Goal: Task Accomplishment & Management: Manage account settings

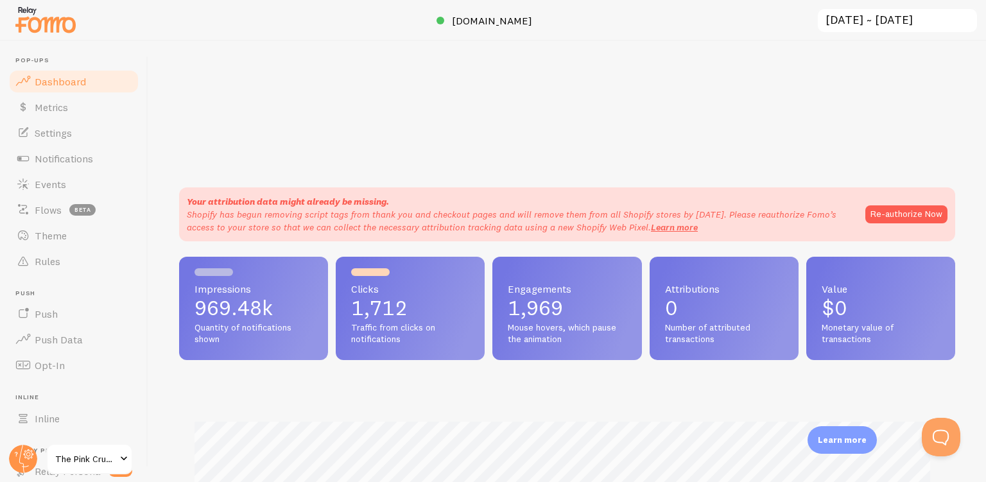
click at [49, 125] on link "Settings" at bounding box center [74, 133] width 132 height 26
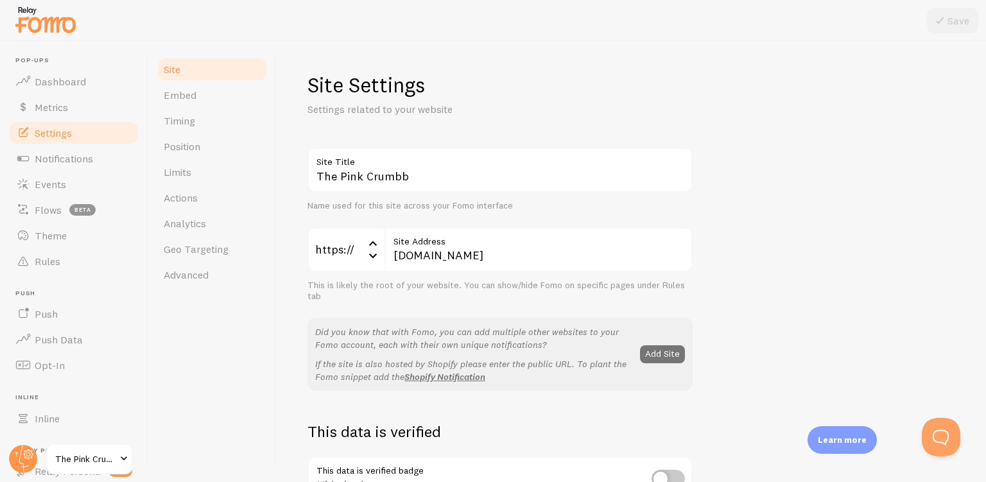
click at [65, 160] on span "Notifications" at bounding box center [64, 158] width 58 height 13
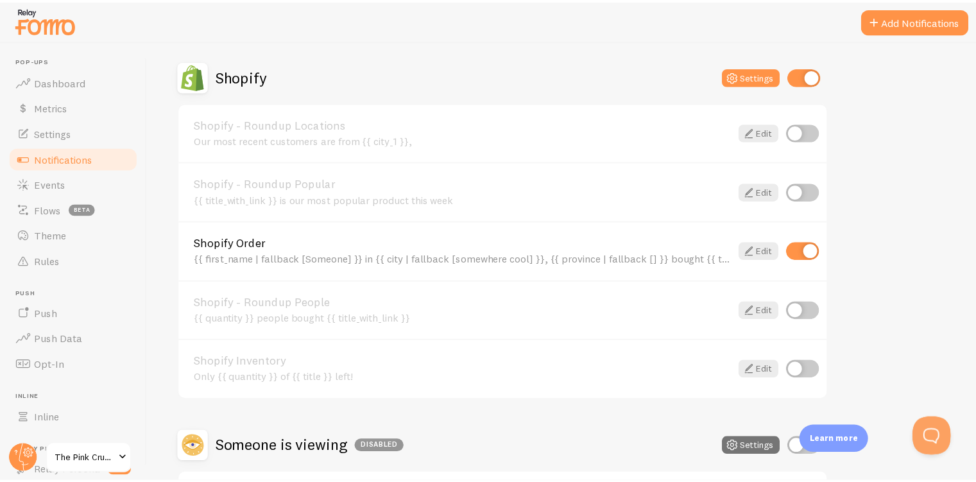
scroll to position [706, 0]
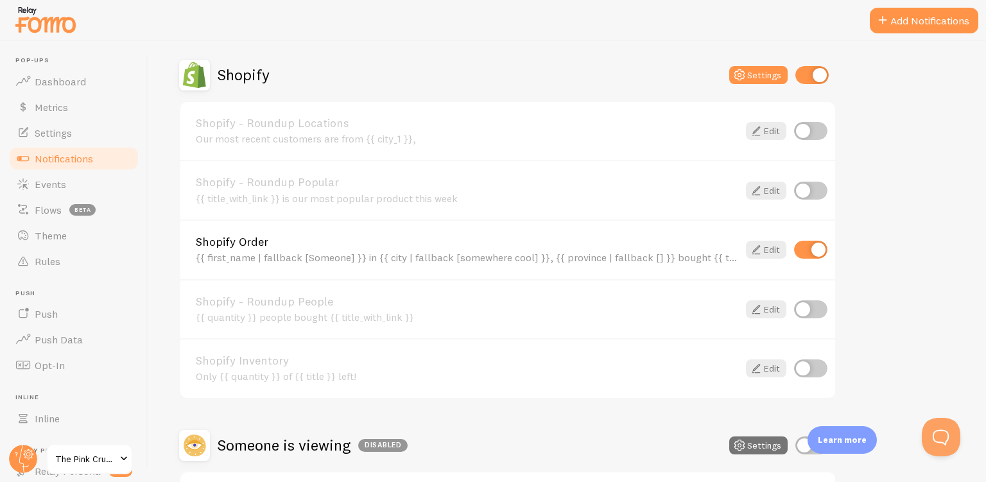
click at [767, 241] on link "Edit" at bounding box center [766, 250] width 40 height 18
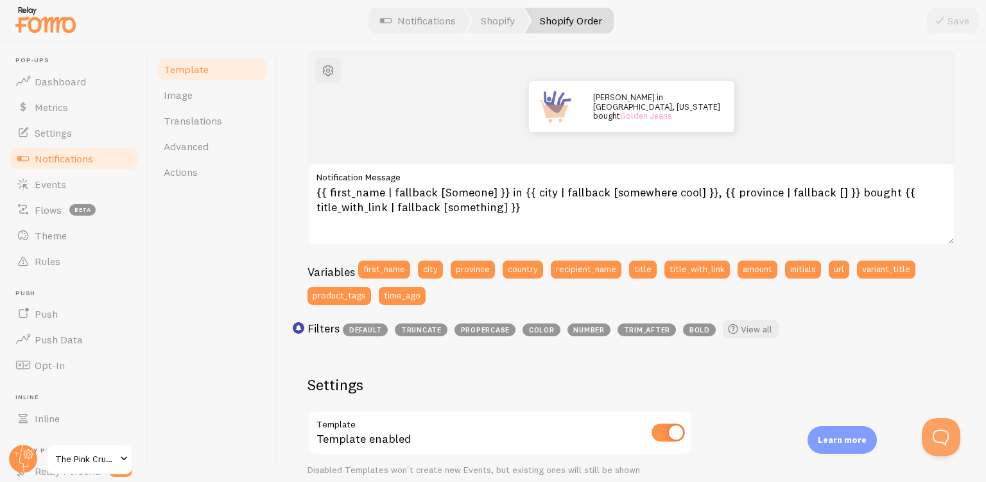
scroll to position [148, 0]
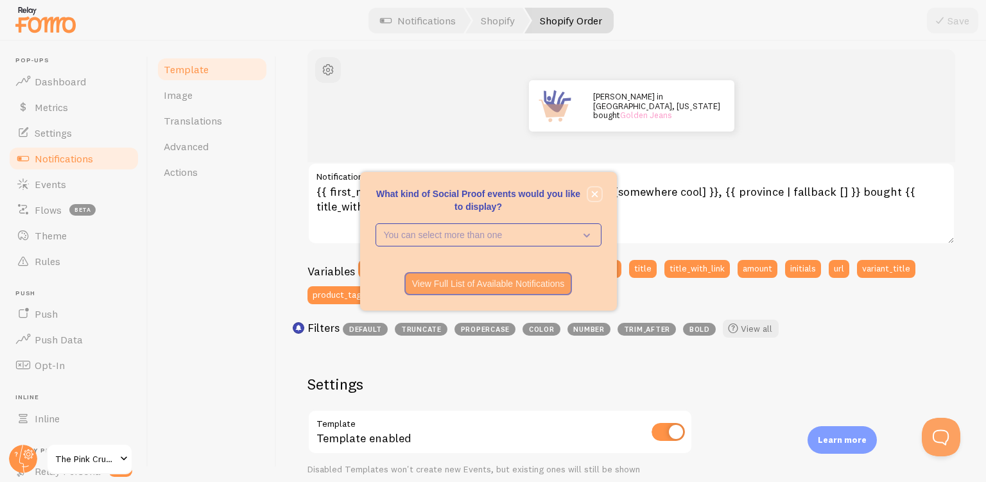
click at [596, 192] on icon "close," at bounding box center [594, 194] width 6 height 6
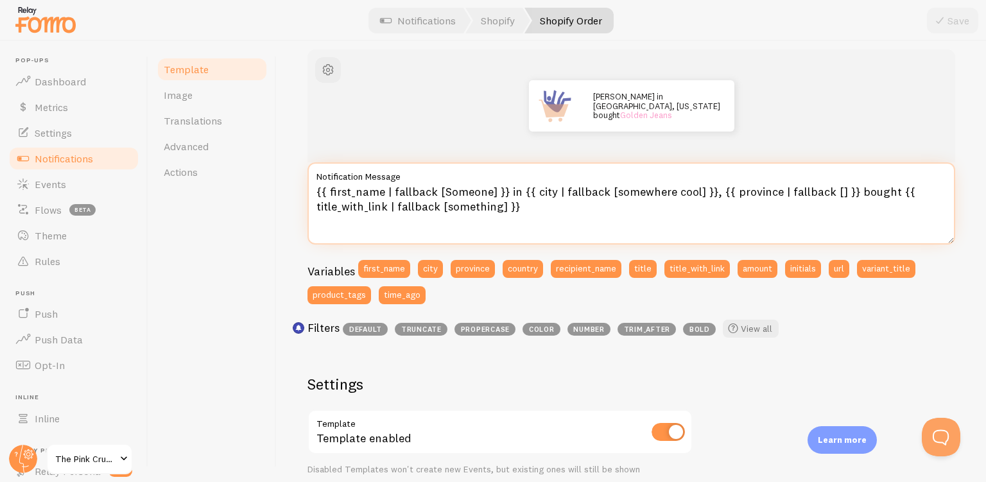
click at [705, 193] on textarea "{{ first_name | fallback [Someone] }} in {{ city | fallback [somewhere cool] }}…" at bounding box center [630, 203] width 647 height 82
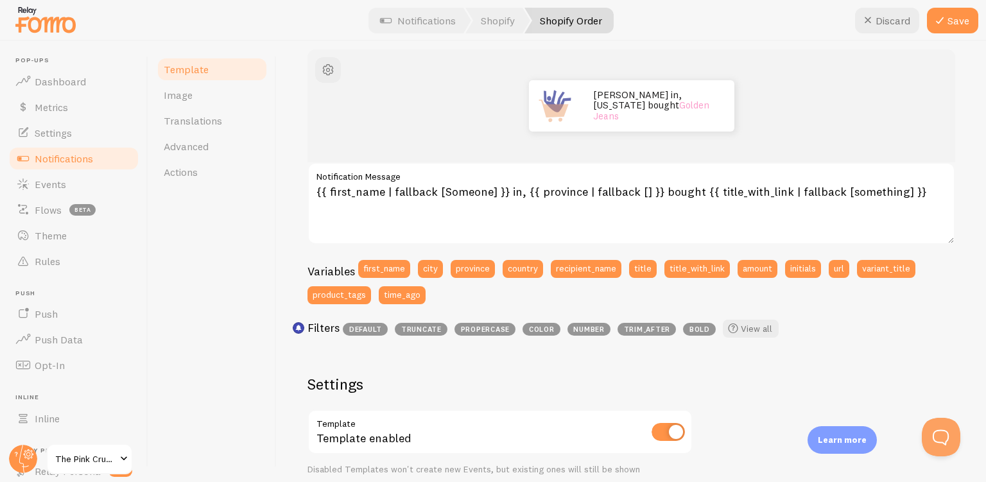
click at [945, 26] on icon at bounding box center [939, 20] width 15 height 15
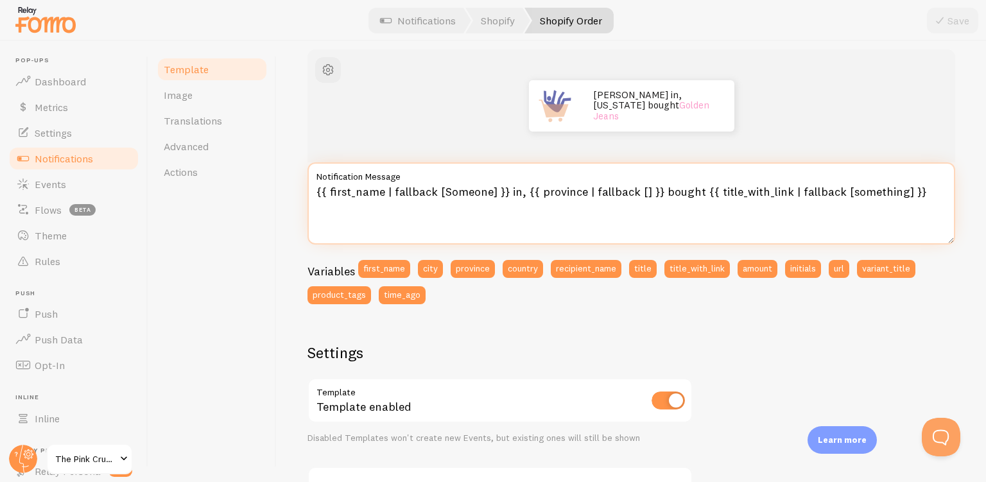
click at [520, 193] on textarea "{{ first_name | fallback [Someone] }} in, {{ province | fallback [] }} bought {…" at bounding box center [630, 203] width 647 height 82
type textarea "{{ first_name | fallback [Someone] }} in {{ province | fallback [] }} bought {{…"
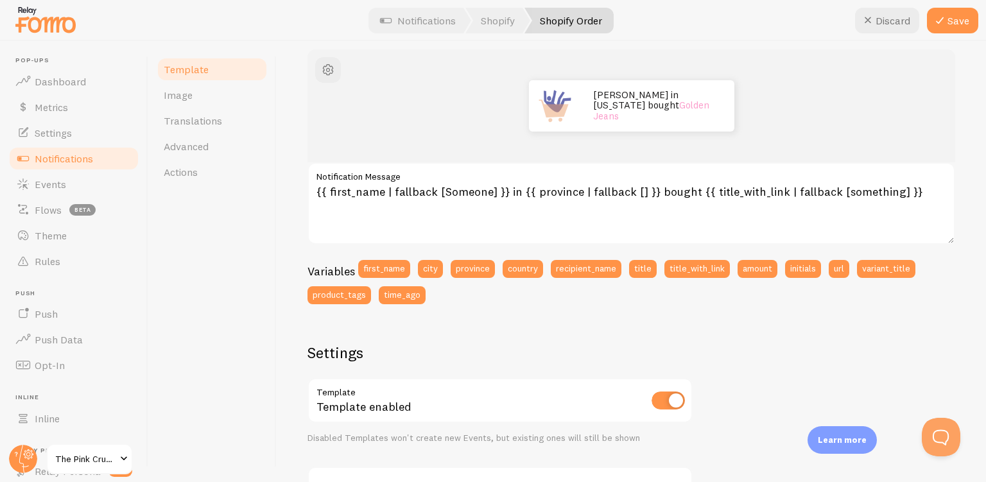
click at [941, 17] on icon at bounding box center [939, 20] width 15 height 15
